Goal: Information Seeking & Learning: Learn about a topic

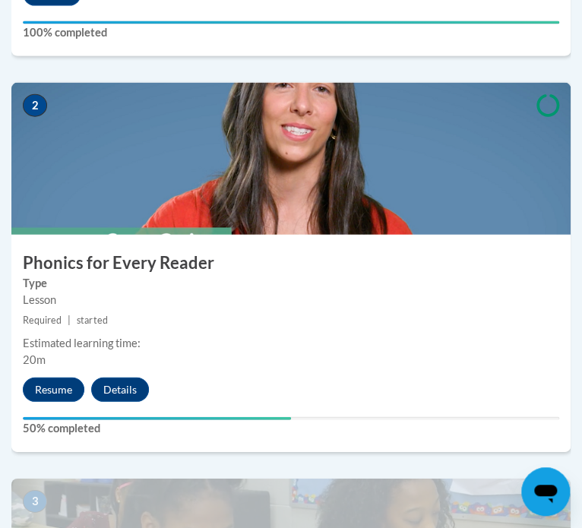
scroll to position [825, 0]
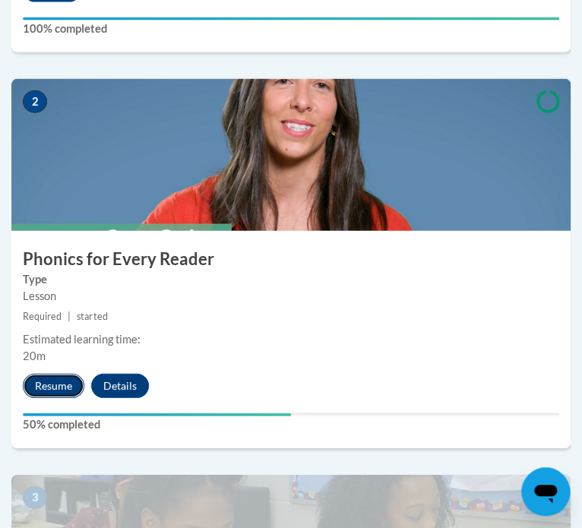
click at [60, 388] on button "Resume" at bounding box center [54, 386] width 62 height 24
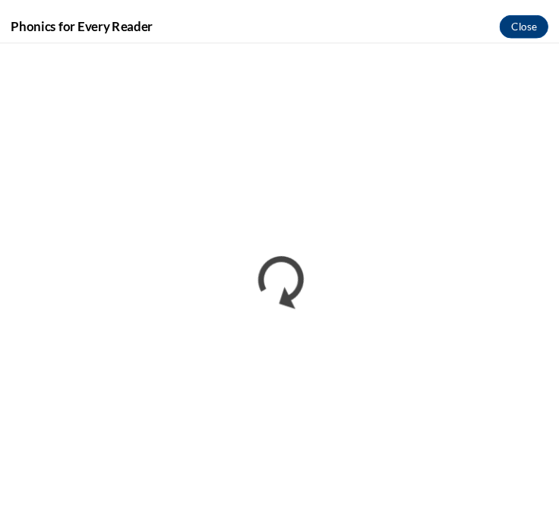
scroll to position [0, 0]
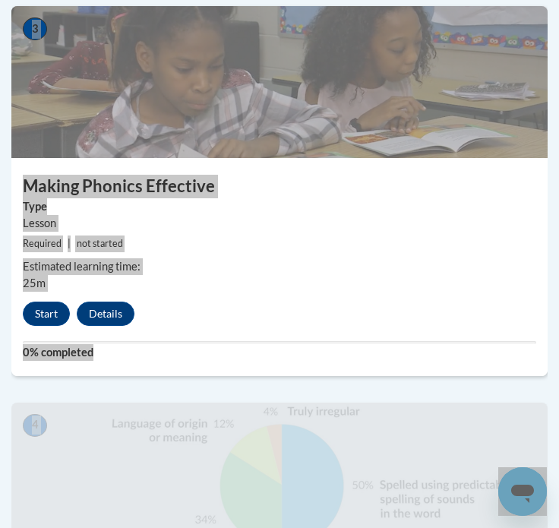
scroll to position [1295, 0]
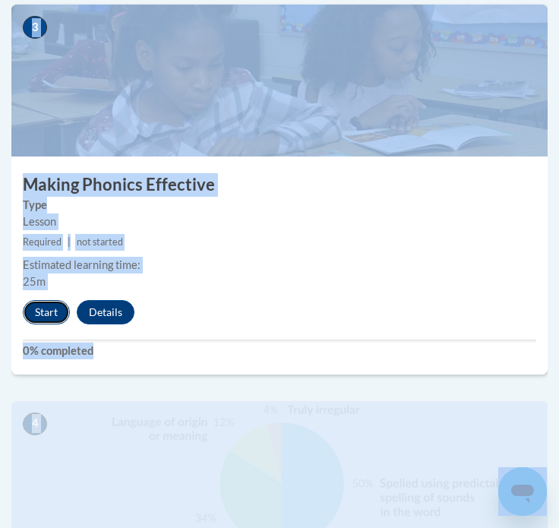
click at [58, 316] on button "Start" at bounding box center [46, 312] width 47 height 24
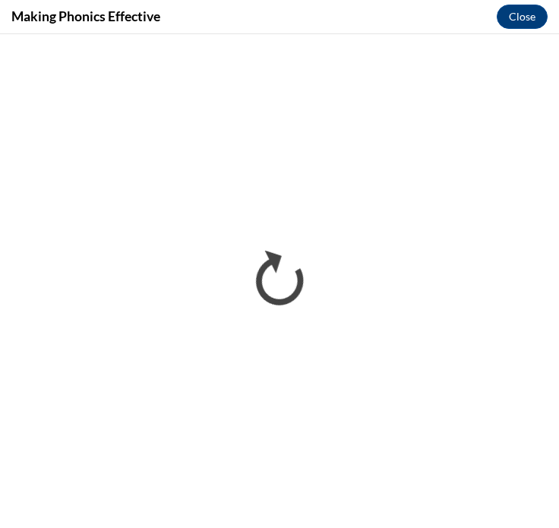
scroll to position [0, 0]
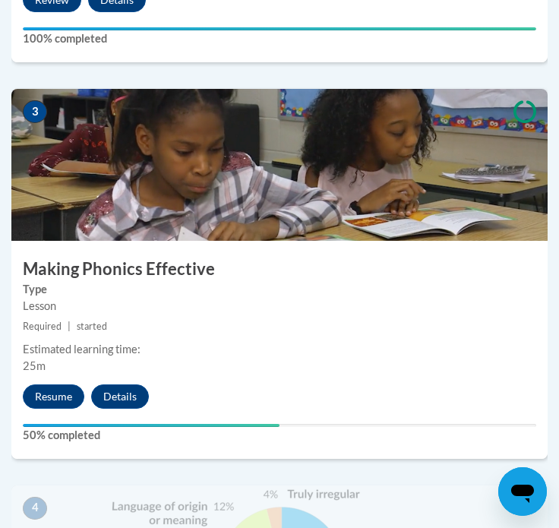
scroll to position [1213, 0]
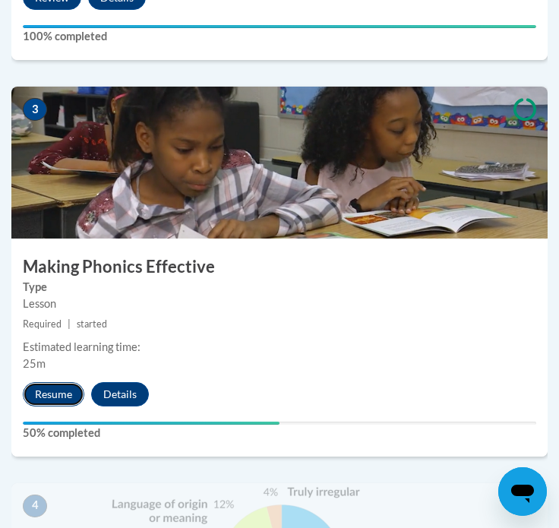
click at [73, 390] on button "Resume" at bounding box center [54, 394] width 62 height 24
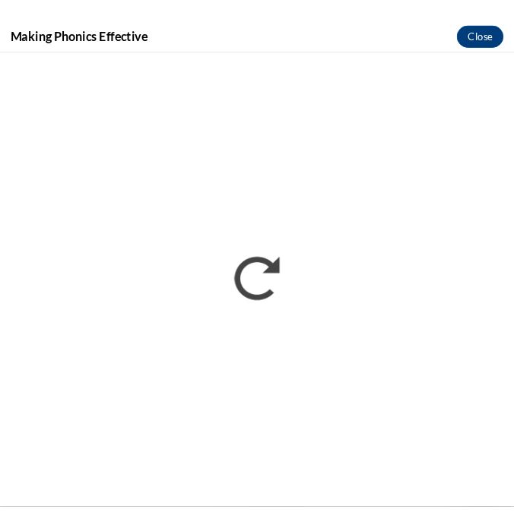
scroll to position [1237, 0]
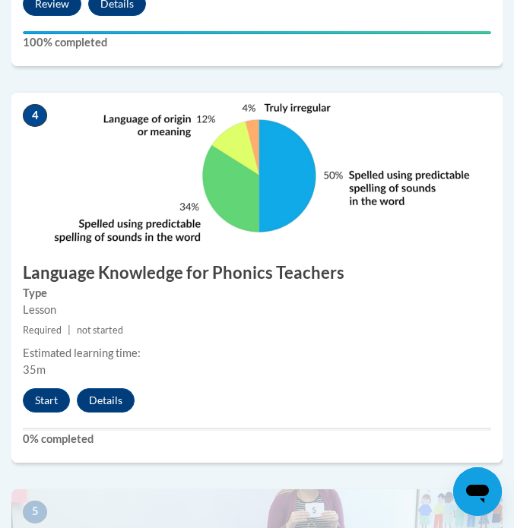
scroll to position [1602, 0]
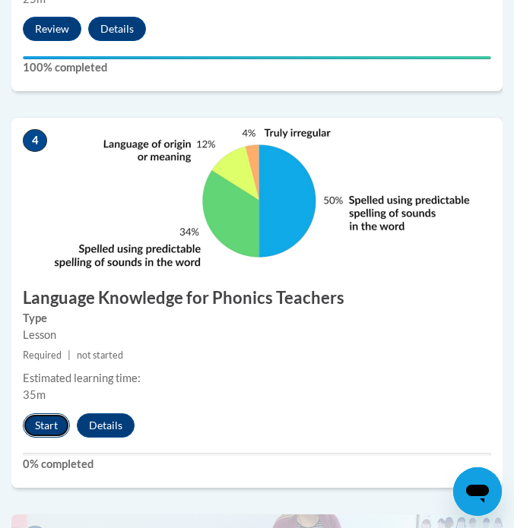
click at [39, 423] on button "Start" at bounding box center [46, 425] width 47 height 24
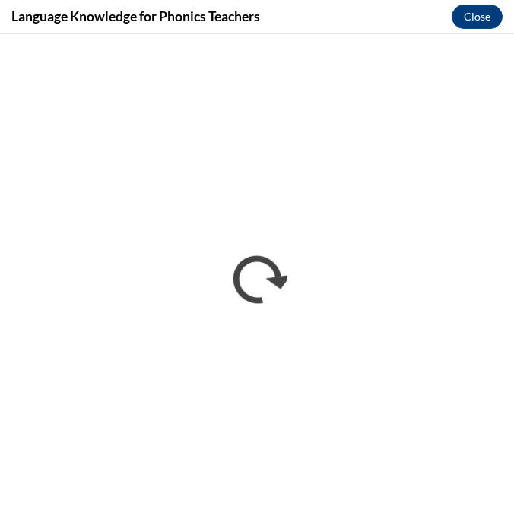
scroll to position [0, 0]
